Goal: Complete application form

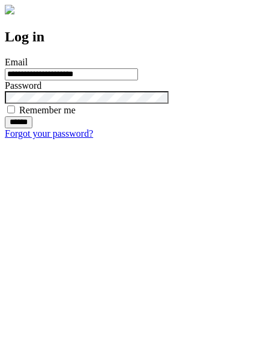
type input "**********"
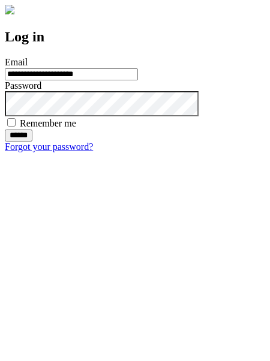
click at [32, 142] on input "******" at bounding box center [19, 136] width 28 height 12
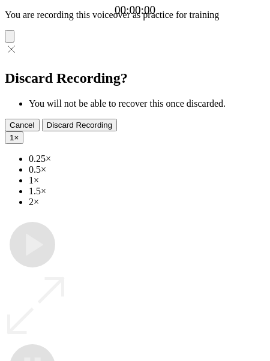
type input "**********"
